Goal: Entertainment & Leisure: Consume media (video, audio)

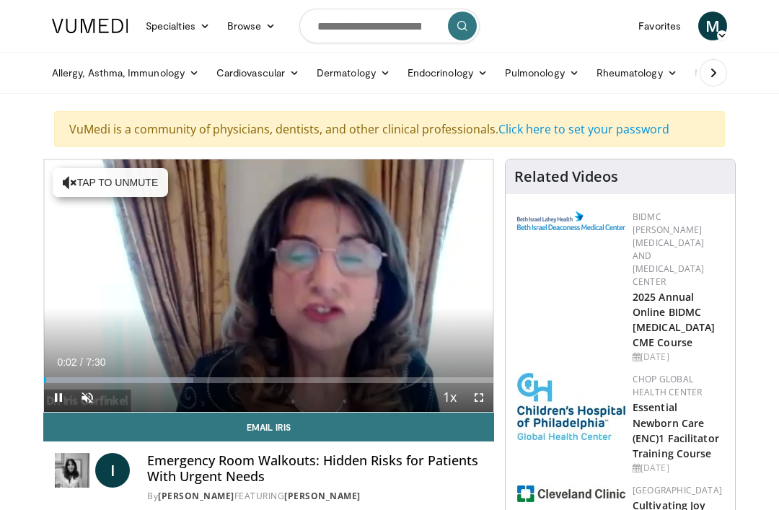
click at [92, 409] on span "Video Player" at bounding box center [87, 397] width 29 height 29
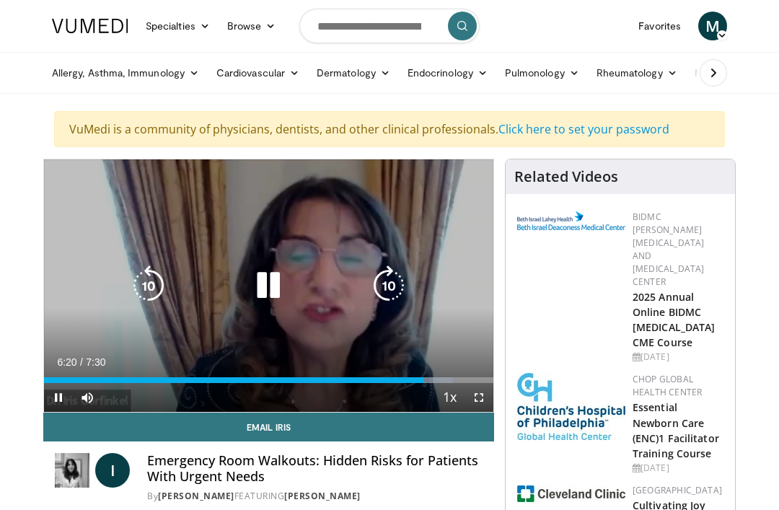
click at [421, 383] on div "Progress Bar" at bounding box center [234, 380] width 380 height 6
click at [414, 383] on div "Progress Bar" at bounding box center [358, 380] width 272 height 6
click at [417, 378] on div "Progress Bar" at bounding box center [452, 380] width 83 height 6
click at [379, 381] on div "Progress Bar" at bounding box center [230, 380] width 373 height 6
click at [274, 280] on icon "Video Player" at bounding box center [268, 286] width 40 height 40
